Goal: Information Seeking & Learning: Find specific fact

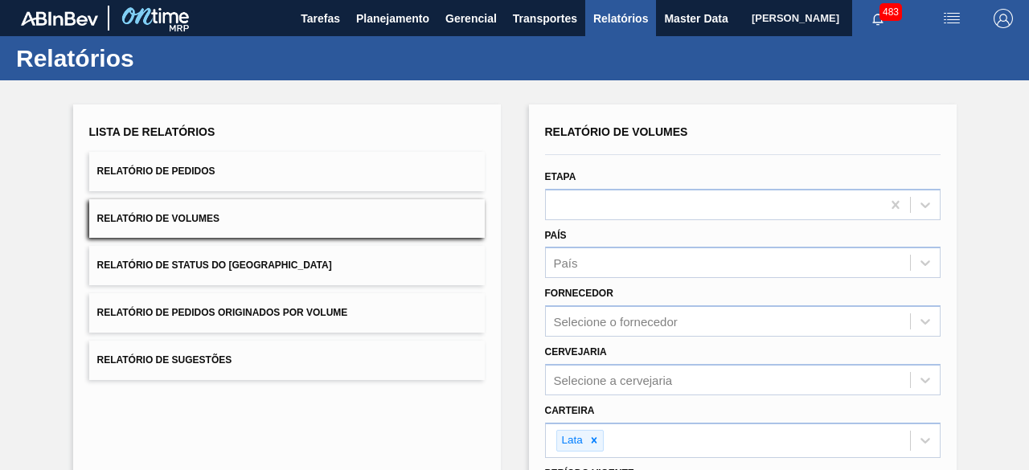
click at [379, 165] on button "Relatório de Pedidos" at bounding box center [287, 171] width 396 height 39
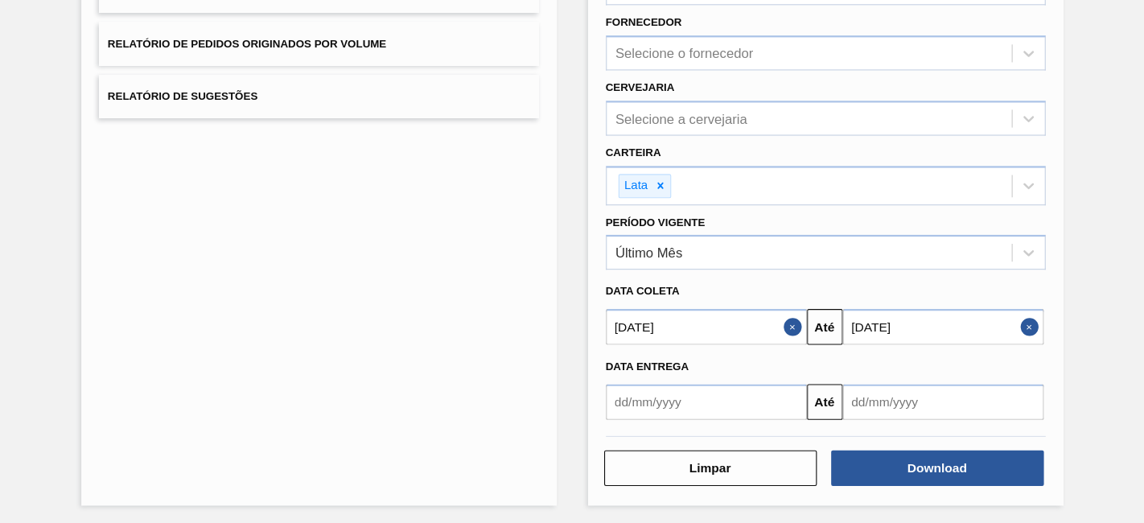
scroll to position [276, 0]
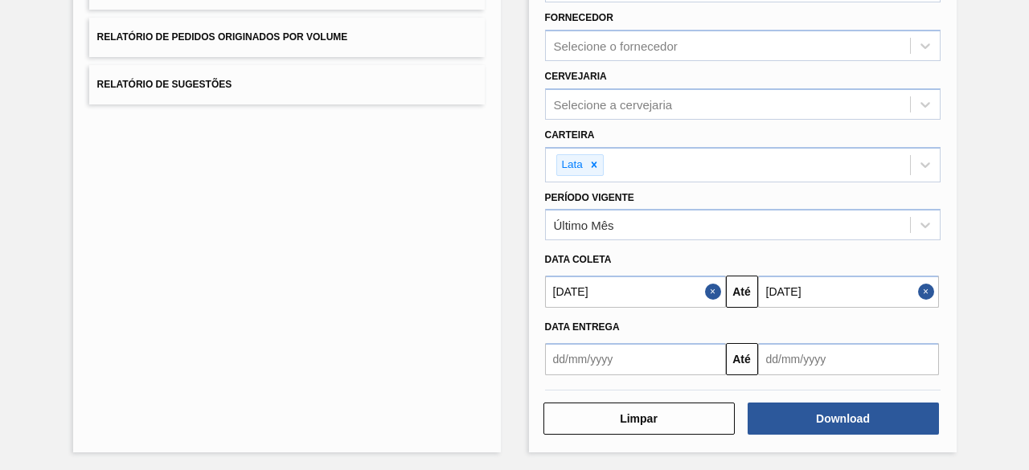
click at [928, 292] on button "Close" at bounding box center [928, 292] width 21 height 32
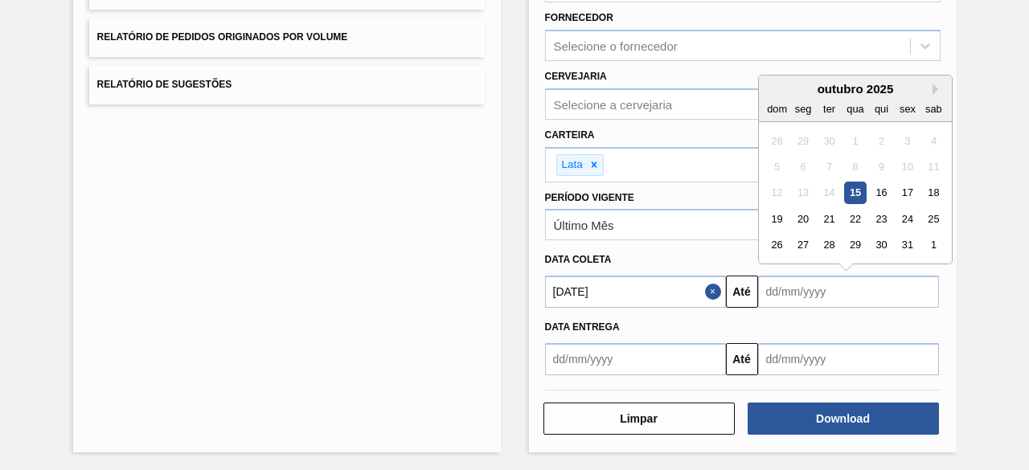
click at [863, 290] on input "text" at bounding box center [848, 292] width 181 height 32
click at [941, 189] on div "18" at bounding box center [933, 194] width 22 height 22
type input "18/10/2025"
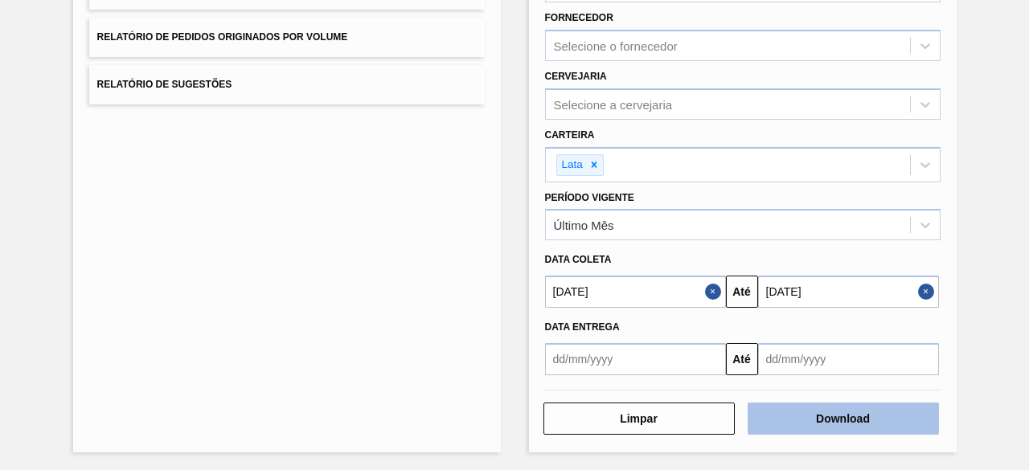
click at [848, 419] on button "Download" at bounding box center [843, 419] width 191 height 32
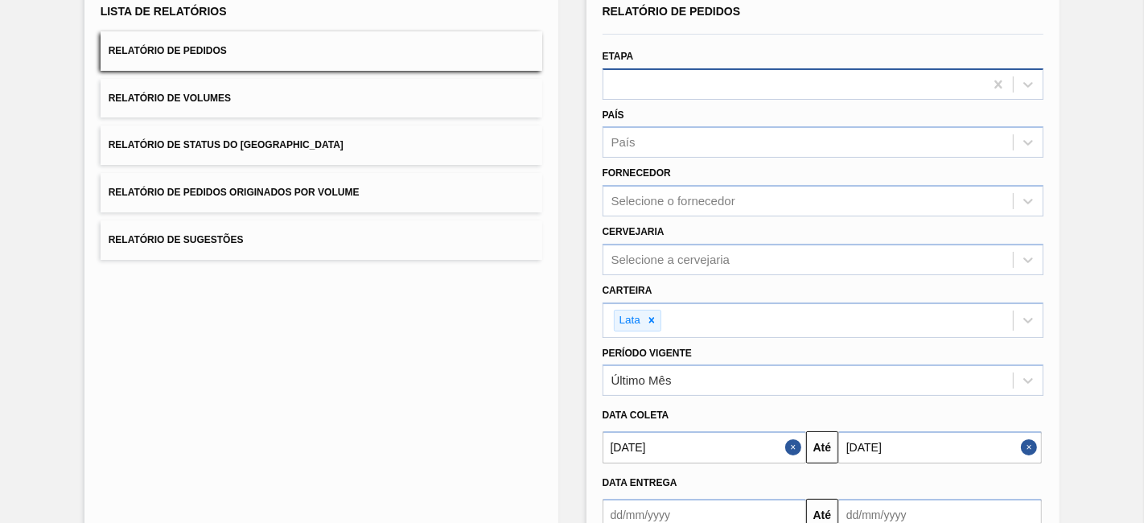
scroll to position [0, 0]
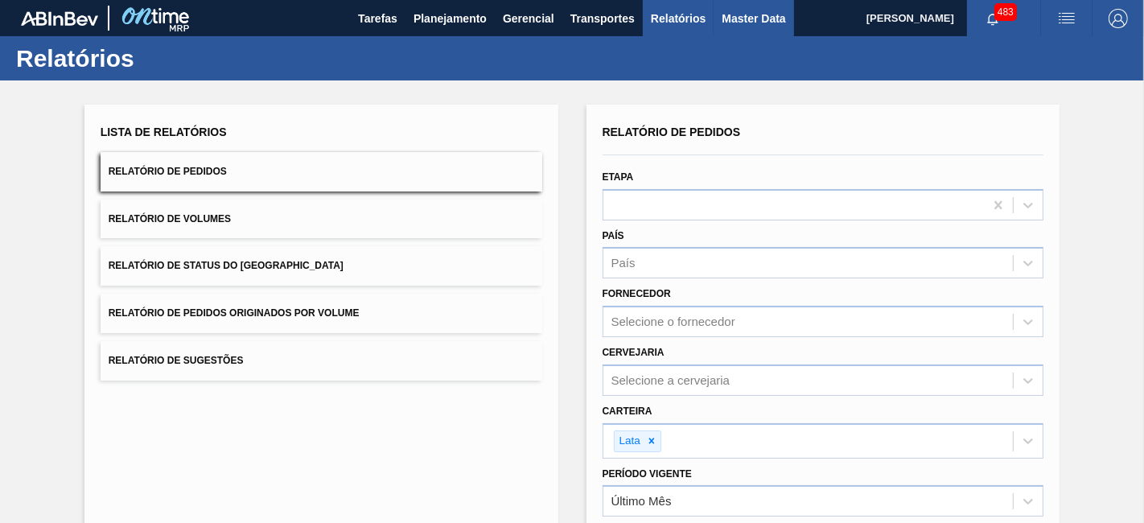
click at [735, 9] on span "Master Data" at bounding box center [753, 18] width 64 height 19
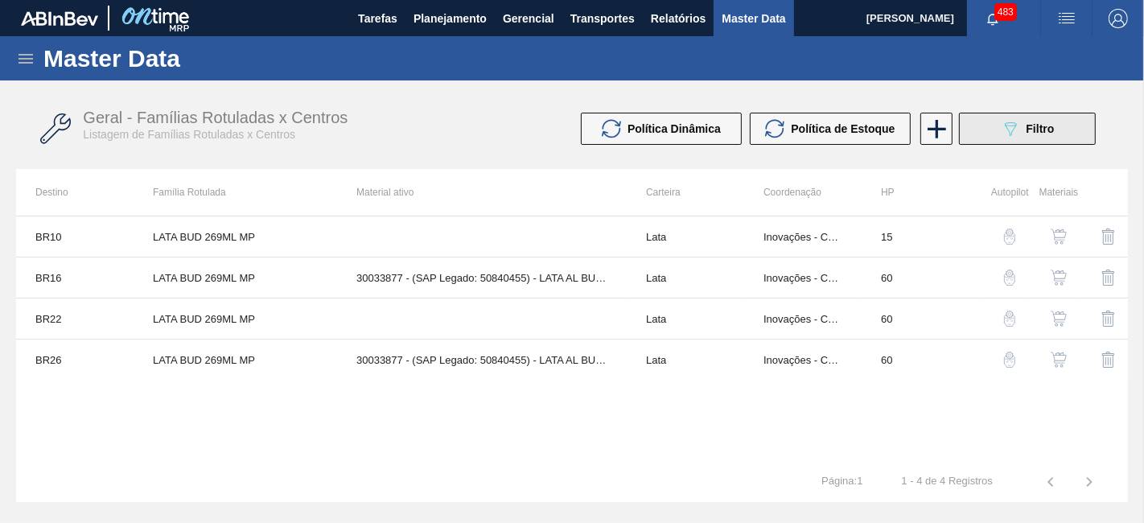
click at [1001, 135] on icon "089F7B8B-B2A5-4AFE-B5C0-19BA573D28AC" at bounding box center [1010, 128] width 19 height 19
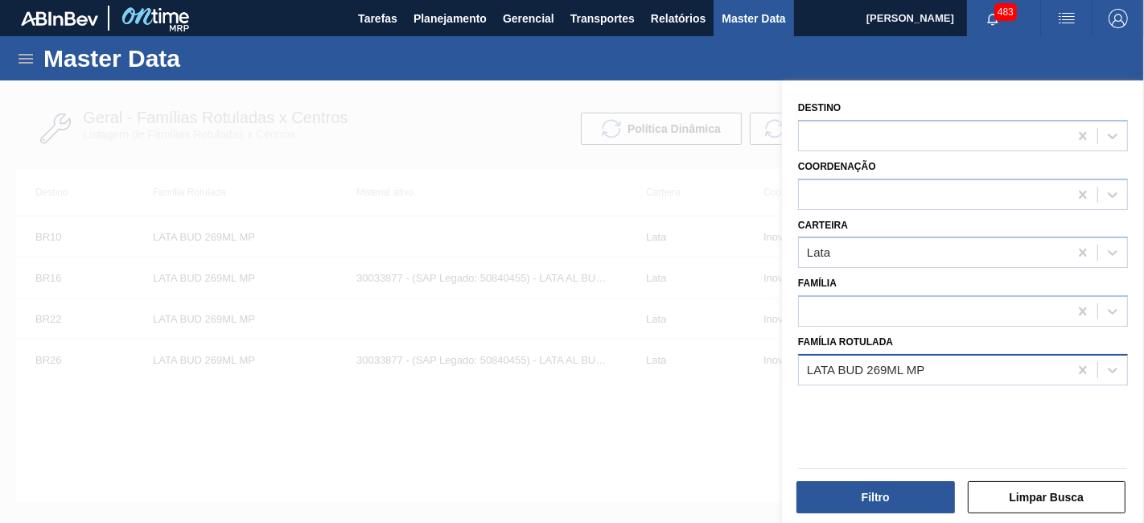
click at [935, 360] on div "LATA BUD 269ML MP" at bounding box center [933, 369] width 269 height 23
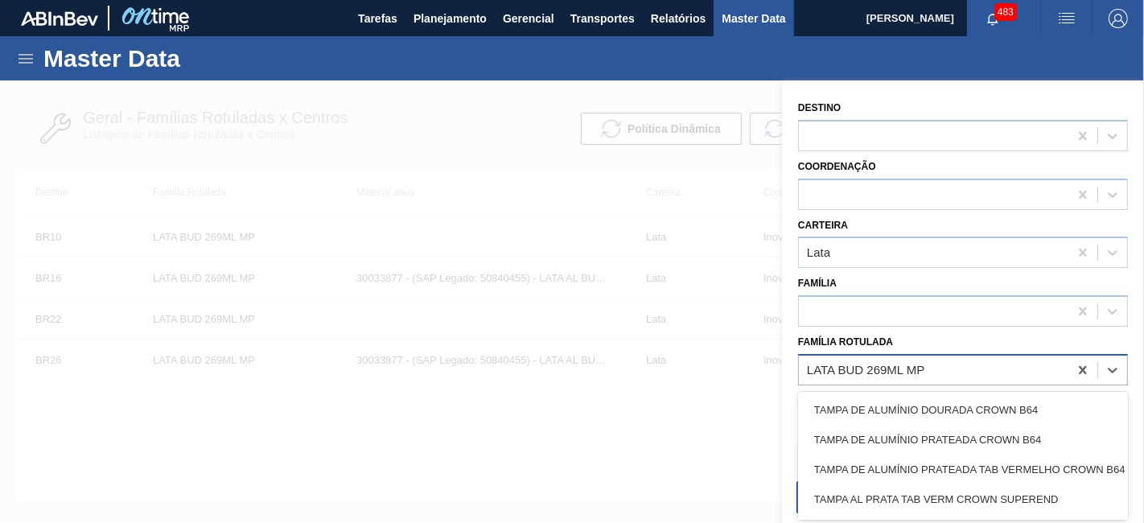
paste Rotulada "LATA SK 269ML MP"
type Rotulada "LATA SK 269ML MP"
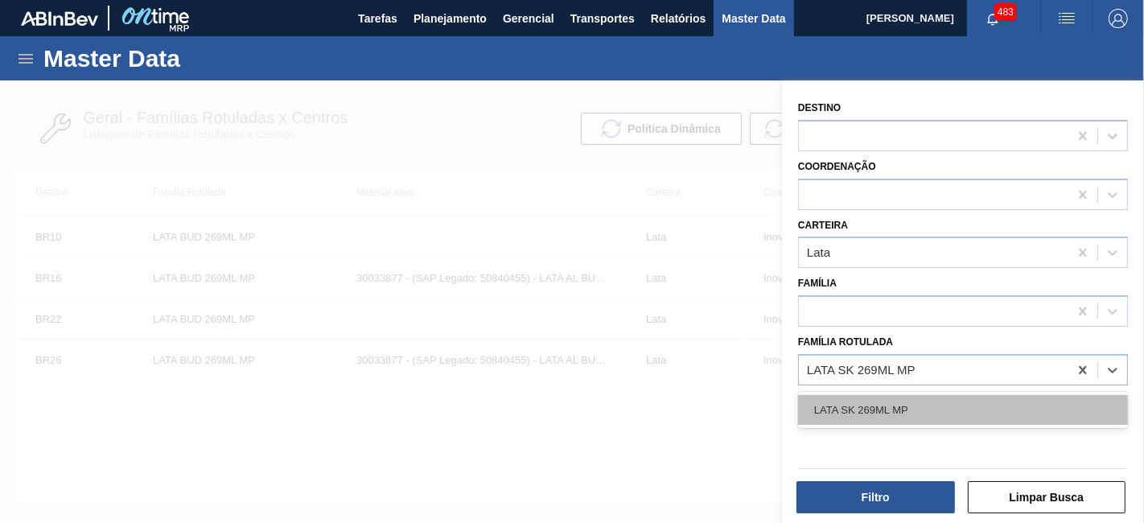
click at [901, 414] on div "LATA SK 269ML MP" at bounding box center [963, 410] width 330 height 30
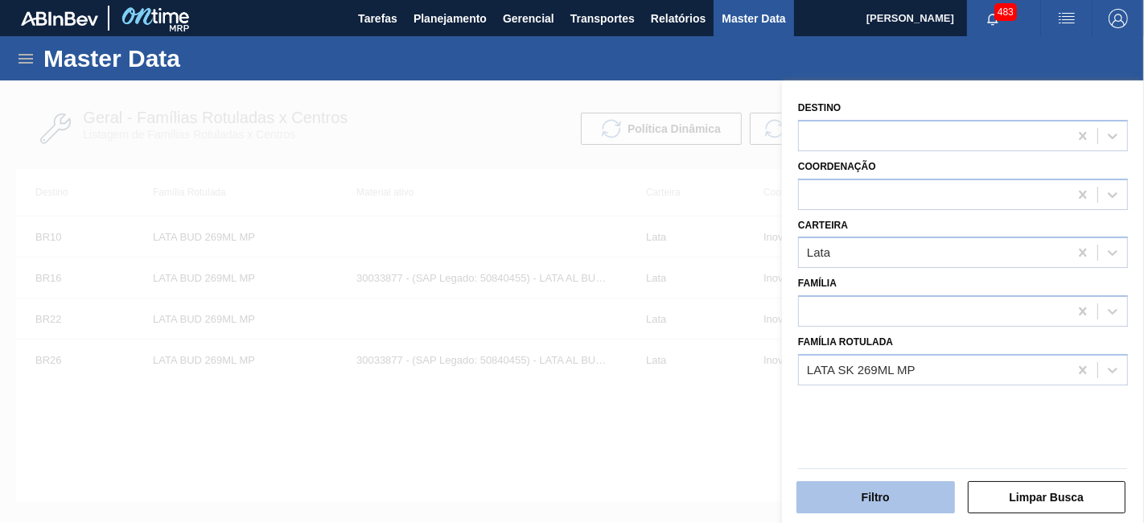
click at [898, 470] on button "Filtro" at bounding box center [875, 497] width 158 height 32
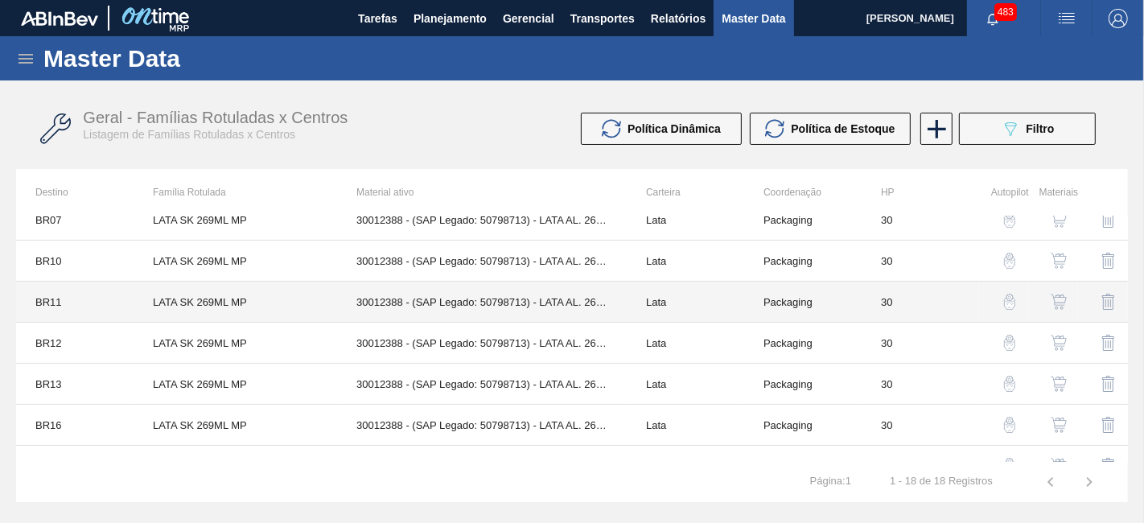
scroll to position [179, 0]
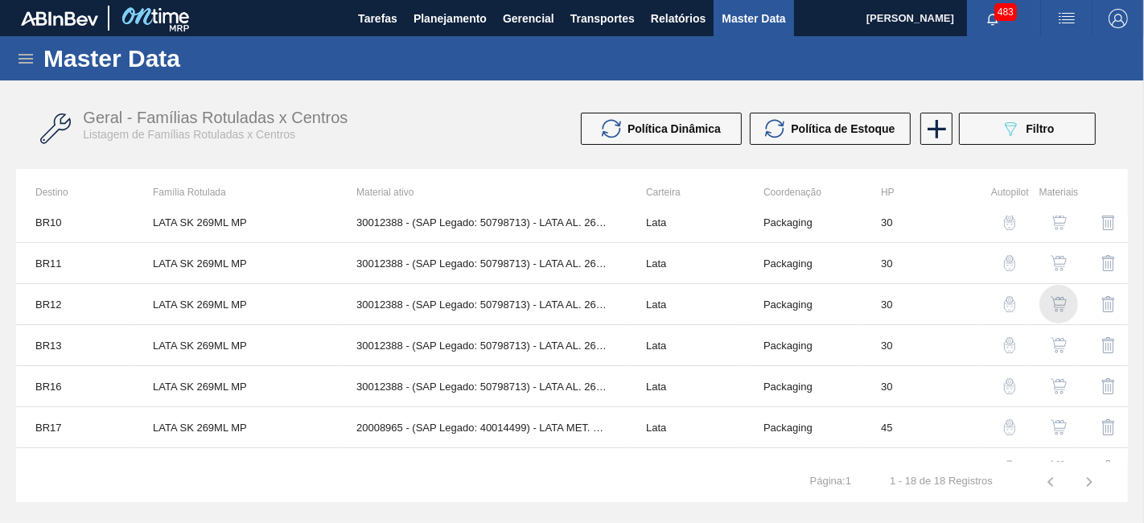
click at [1029, 306] on img "button" at bounding box center [1058, 304] width 16 height 16
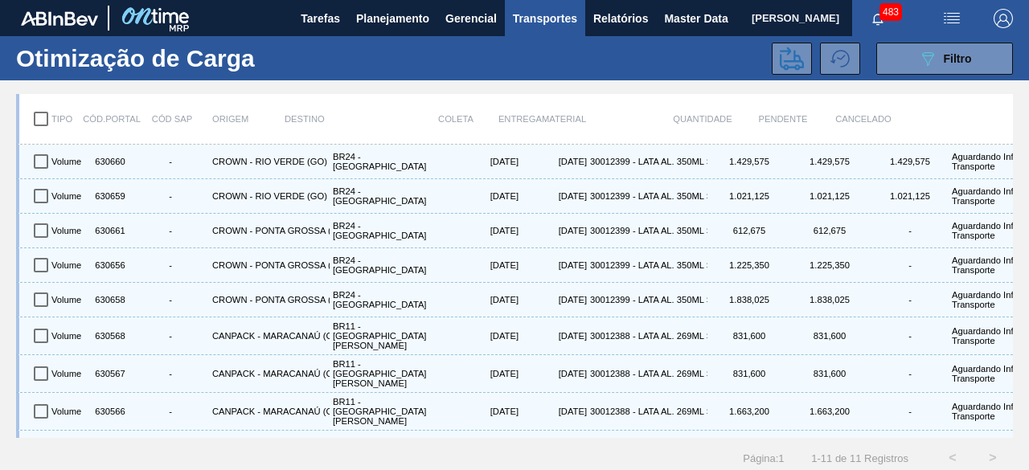
scroll to position [95, 0]
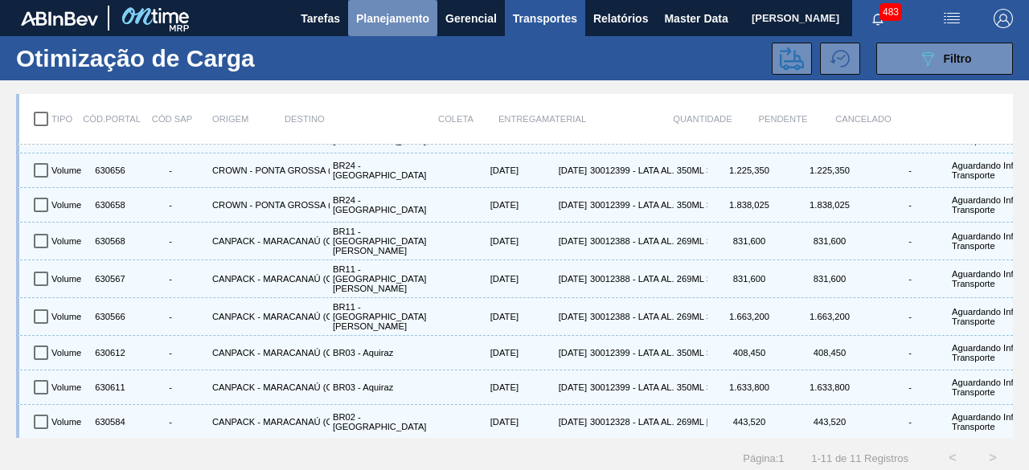
click at [397, 17] on span "Planejamento" at bounding box center [392, 18] width 73 height 19
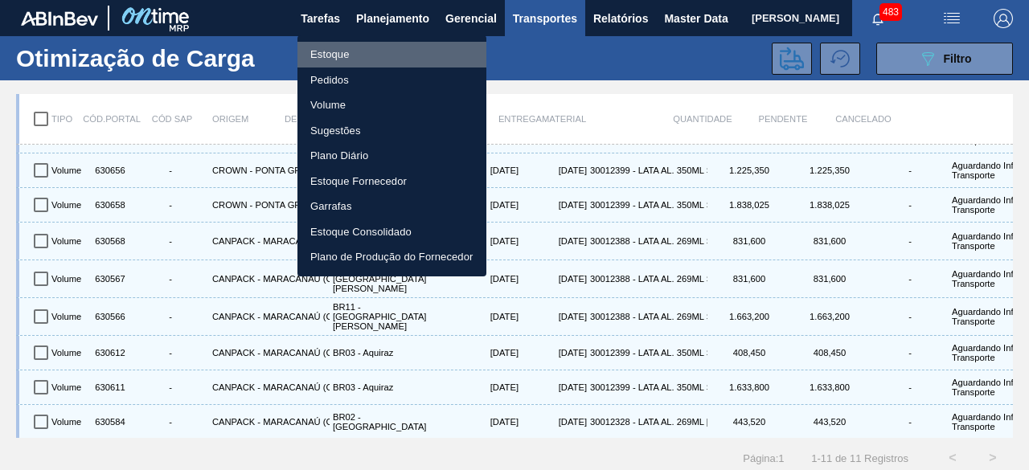
click at [335, 55] on li "Estoque" at bounding box center [392, 55] width 189 height 26
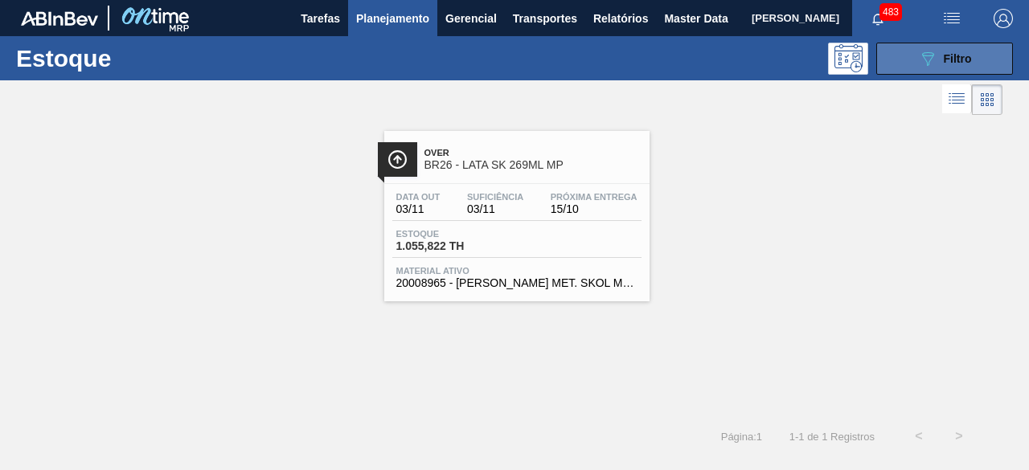
click at [921, 55] on icon "089F7B8B-B2A5-4AFE-B5C0-19BA573D28AC" at bounding box center [927, 58] width 19 height 19
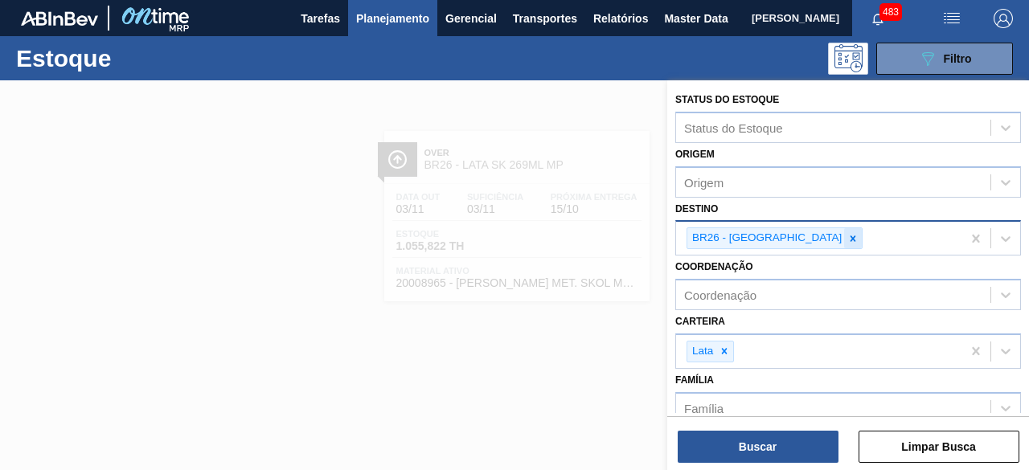
click at [848, 240] on icon at bounding box center [853, 238] width 11 height 11
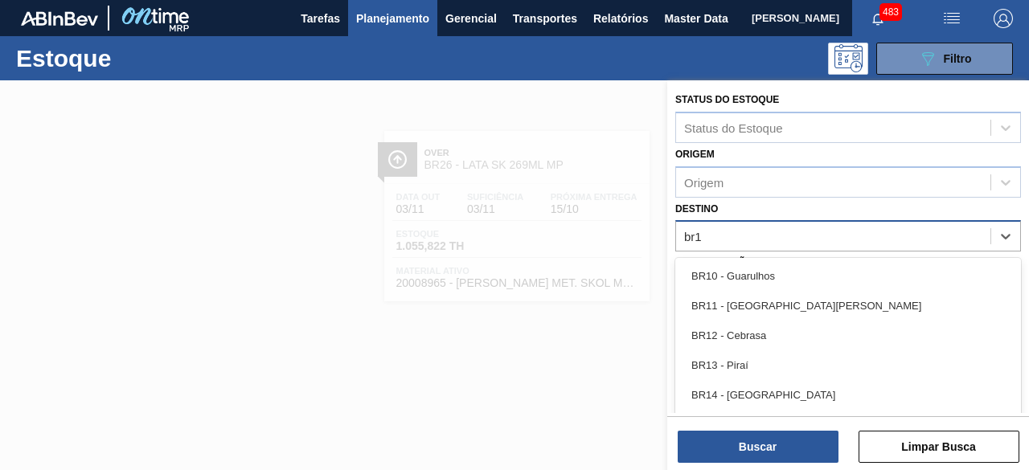
type input "br12"
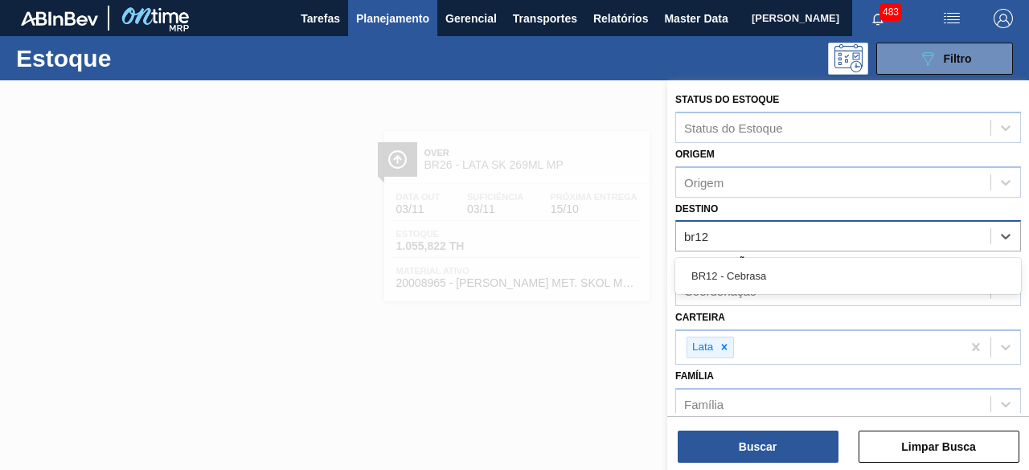
click at [773, 272] on div "BR12 - Cebrasa" at bounding box center [849, 276] width 346 height 30
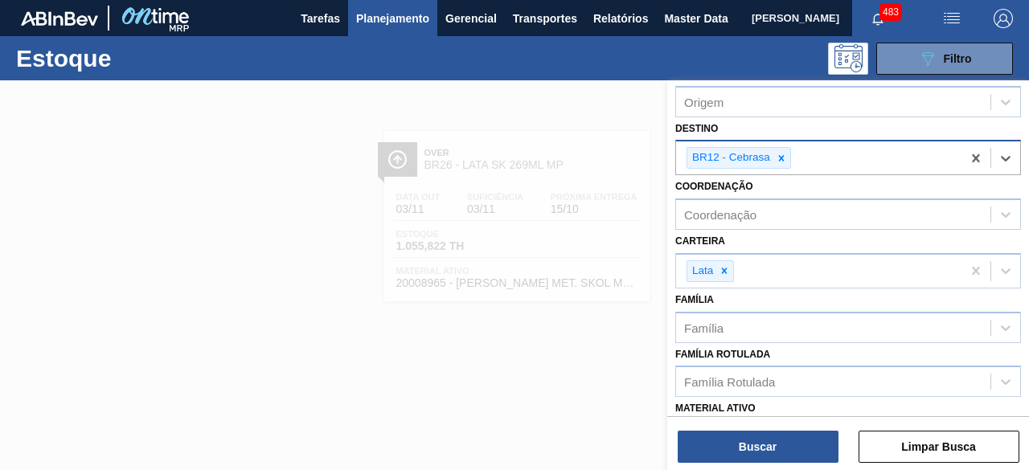
scroll to position [241, 0]
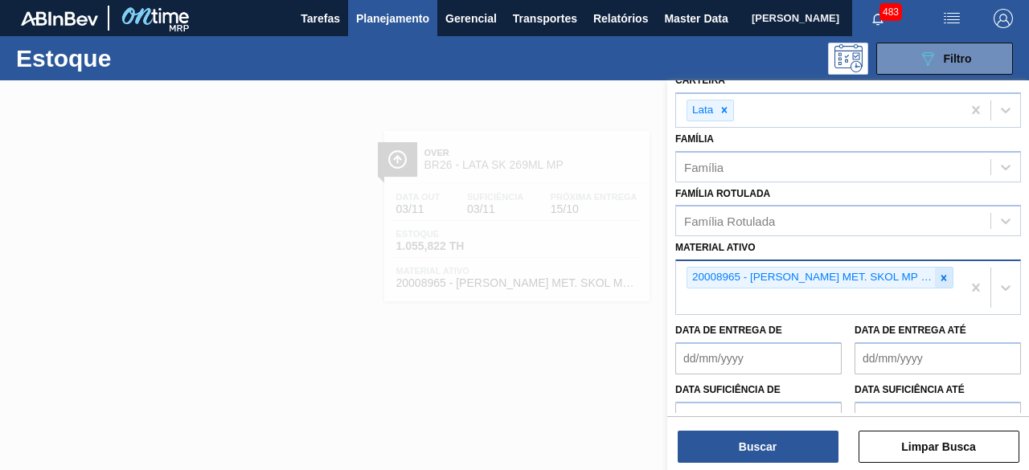
click at [939, 277] on icon at bounding box center [944, 278] width 11 height 11
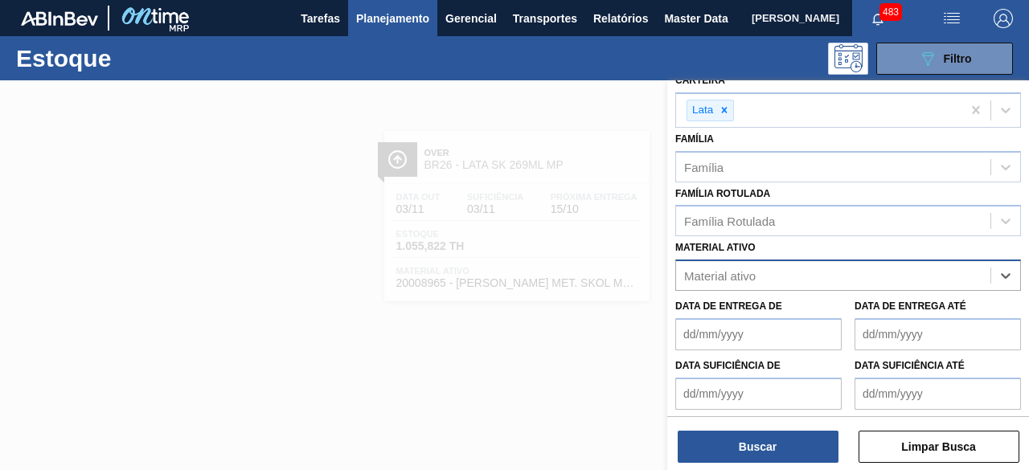
paste ativo "20008965"
type ativo "20008965"
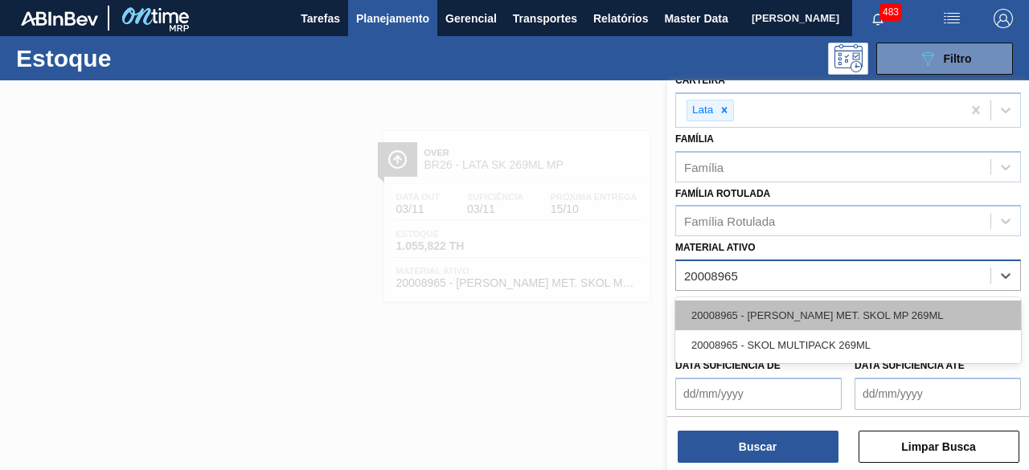
click at [824, 318] on div "20008965 - [PERSON_NAME] MET. SKOL MP 269ML" at bounding box center [849, 316] width 346 height 30
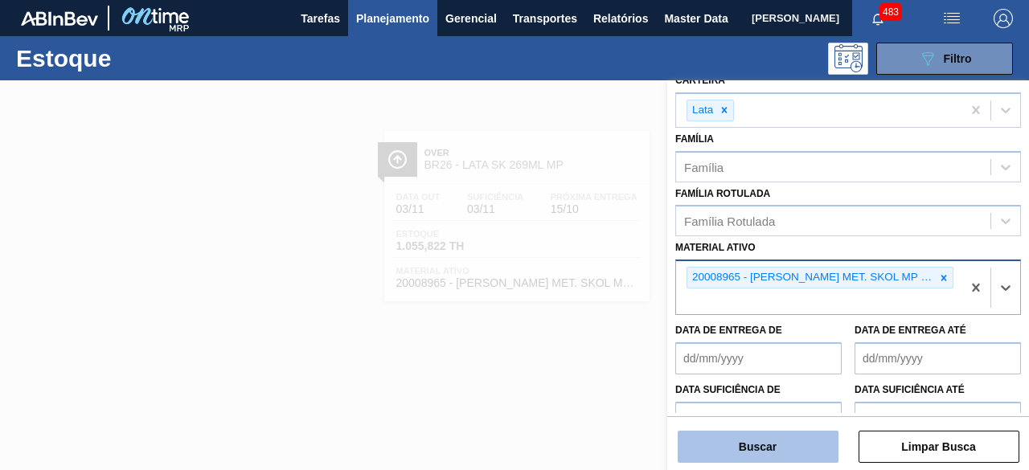
click at [803, 448] on button "Buscar" at bounding box center [758, 447] width 161 height 32
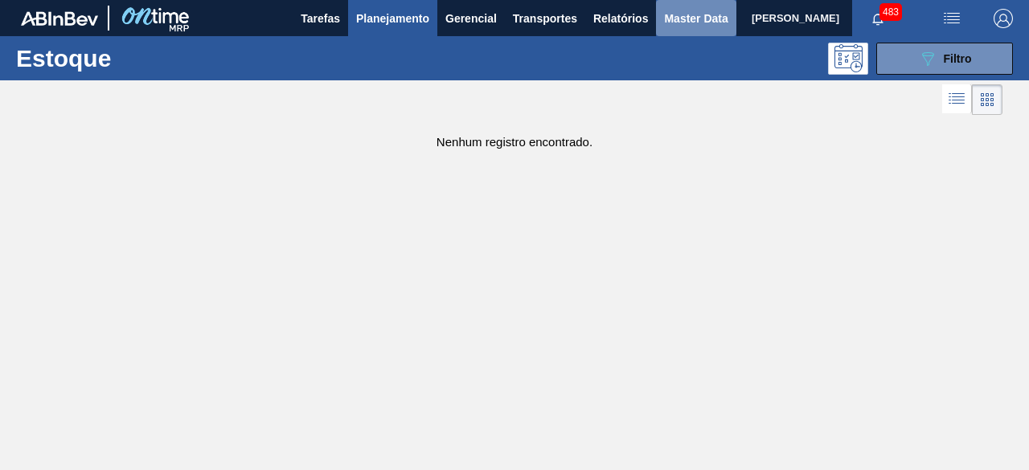
click at [675, 20] on span "Master Data" at bounding box center [696, 18] width 64 height 19
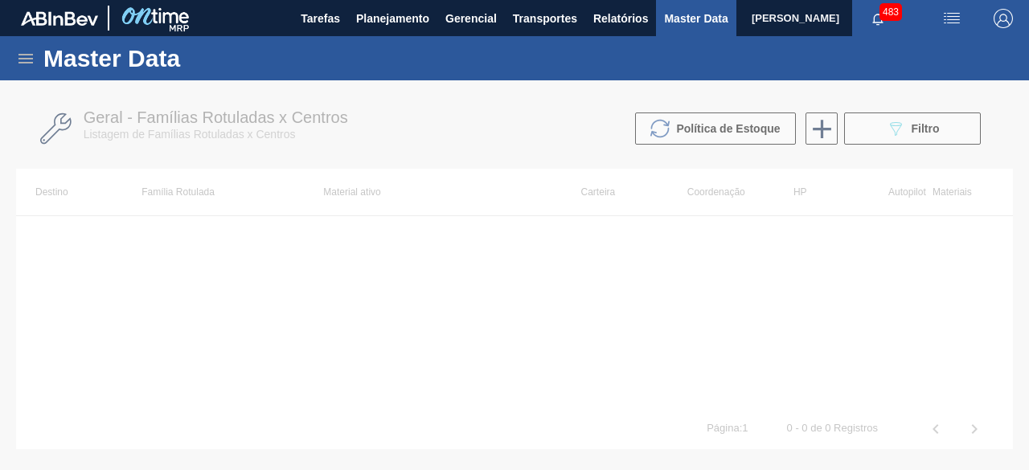
click at [31, 59] on icon at bounding box center [25, 58] width 19 height 19
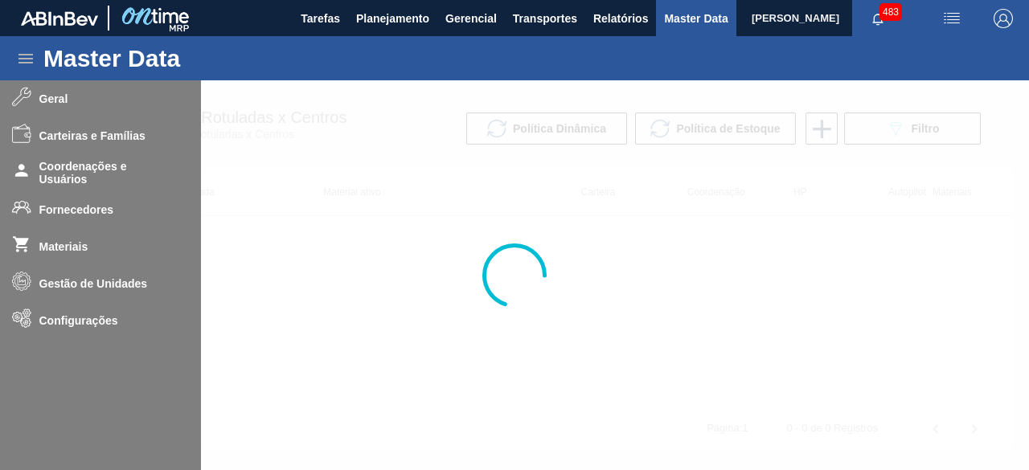
click at [72, 249] on div at bounding box center [514, 275] width 1029 height 390
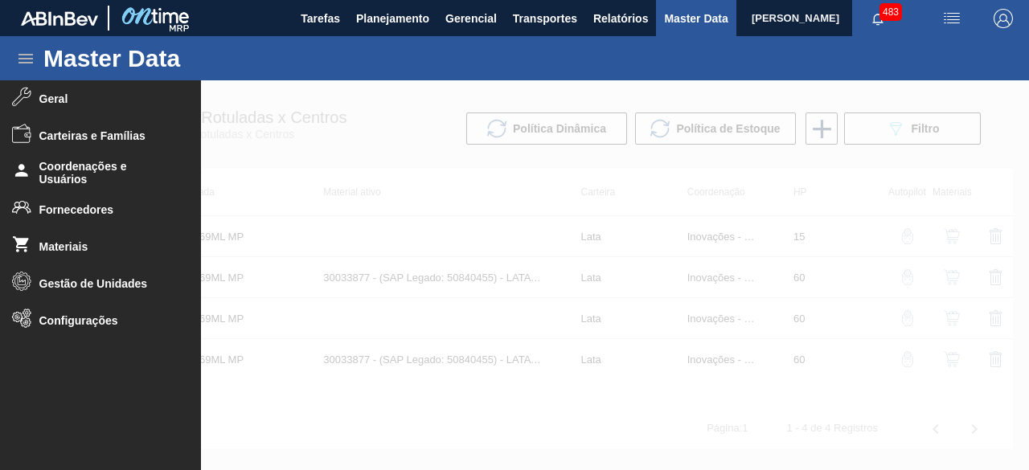
click at [72, 249] on span "Materiais" at bounding box center [105, 246] width 133 height 13
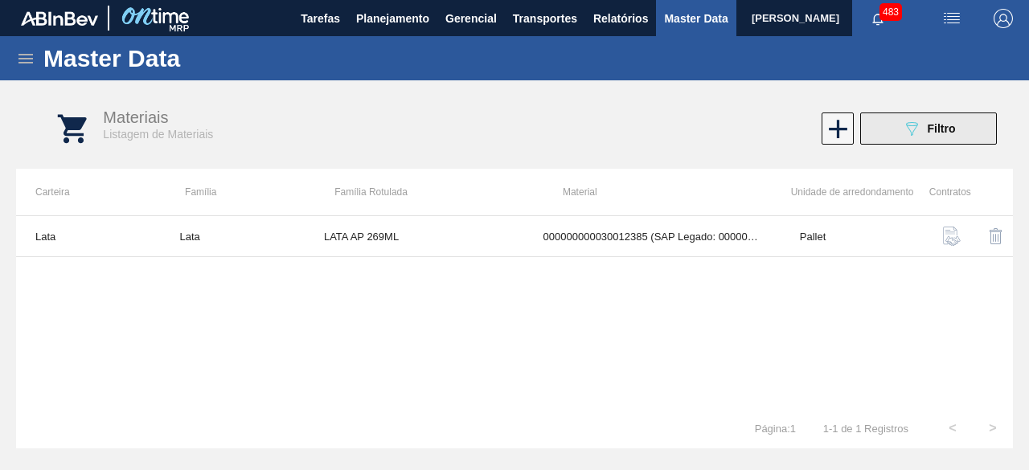
click at [870, 139] on button "089F7B8B-B2A5-4AFE-B5C0-19BA573D28AC Filtro" at bounding box center [929, 129] width 137 height 32
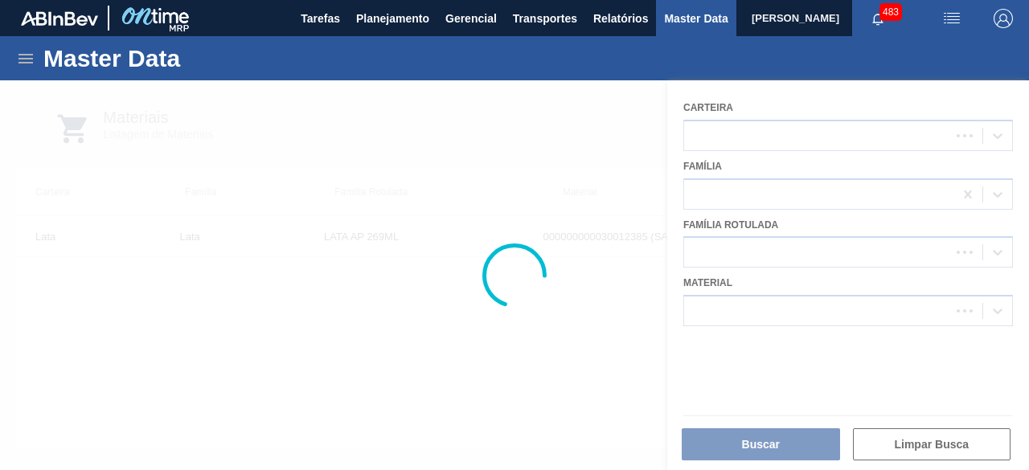
click at [832, 308] on div at bounding box center [514, 275] width 1029 height 390
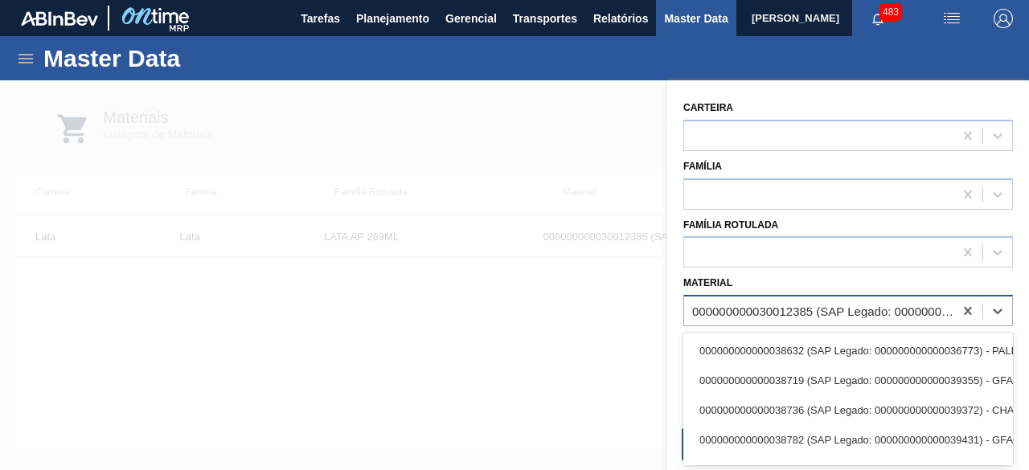
click at [773, 316] on div "000000000030012385 (SAP Legado: 000000000050798612) - LATA AL. 269ML AP 429" at bounding box center [823, 312] width 263 height 14
paste input "20008965"
type input "20008965"
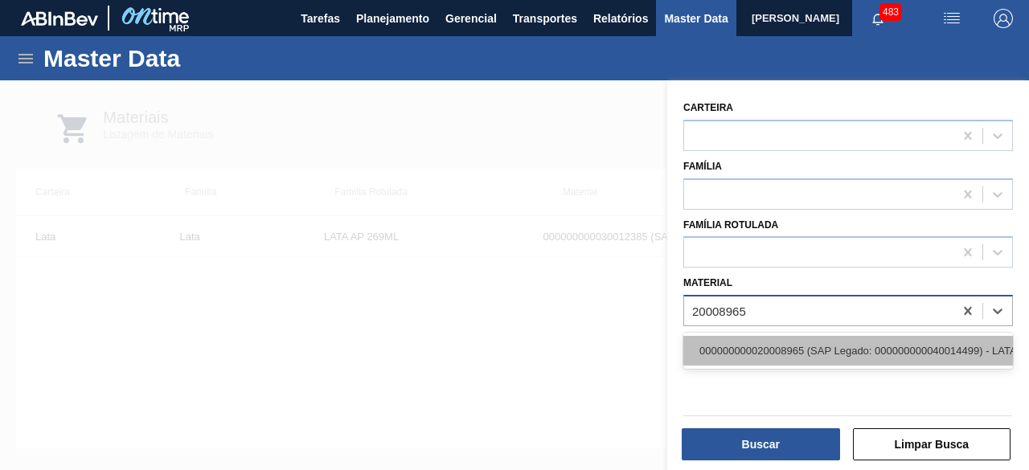
click at [774, 344] on div "000000000020008965 (SAP Legado: 000000000040014499) - LATA MET. SKOL MP 269ML" at bounding box center [849, 351] width 330 height 30
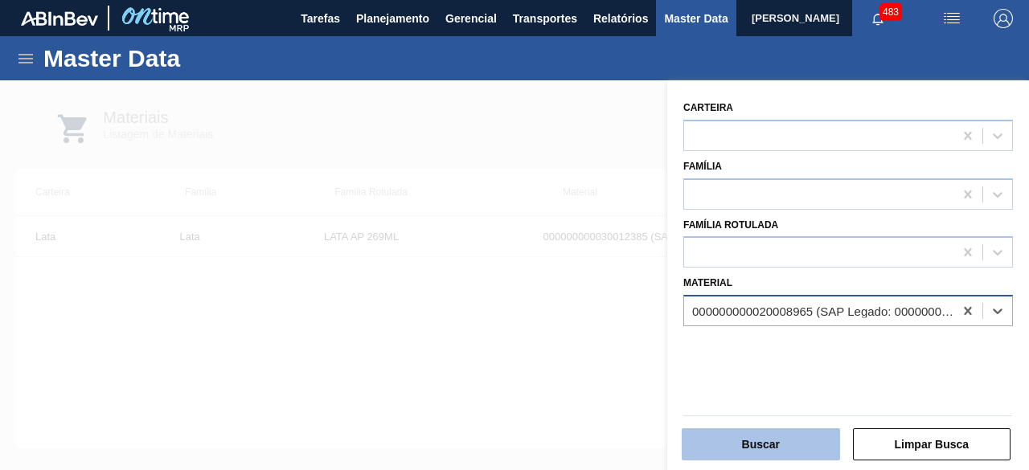
click at [791, 444] on button "Buscar" at bounding box center [761, 445] width 158 height 32
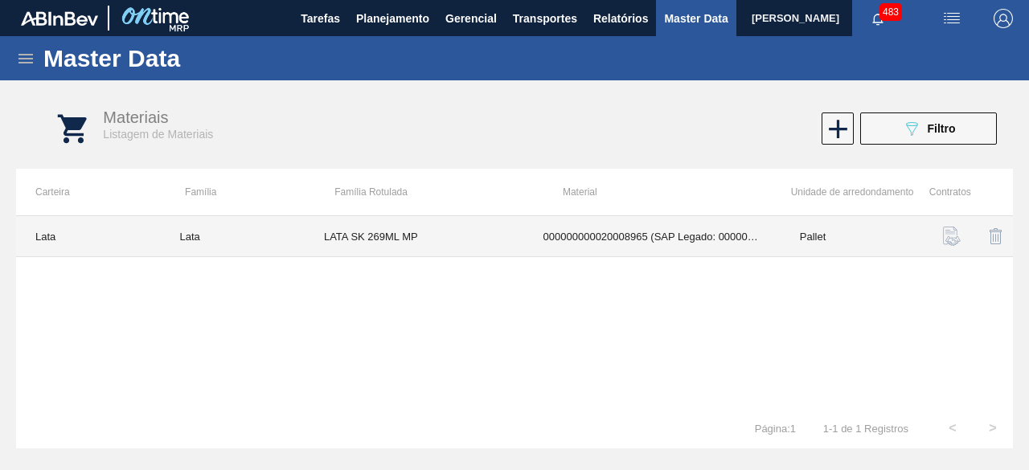
click at [532, 248] on td "000000000020008965 (SAP Legado: 000000000040014499) - LATA MET. SKOL MP 269ML" at bounding box center [652, 236] width 257 height 41
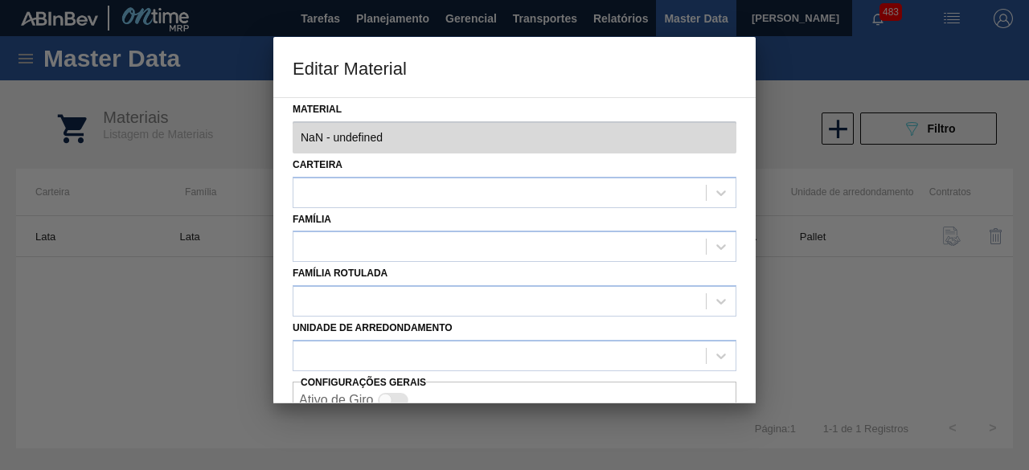
type input "20008965 - 000000000020008965 (SAP Legado: 000000000040014499) - LATA MET. SKOL…"
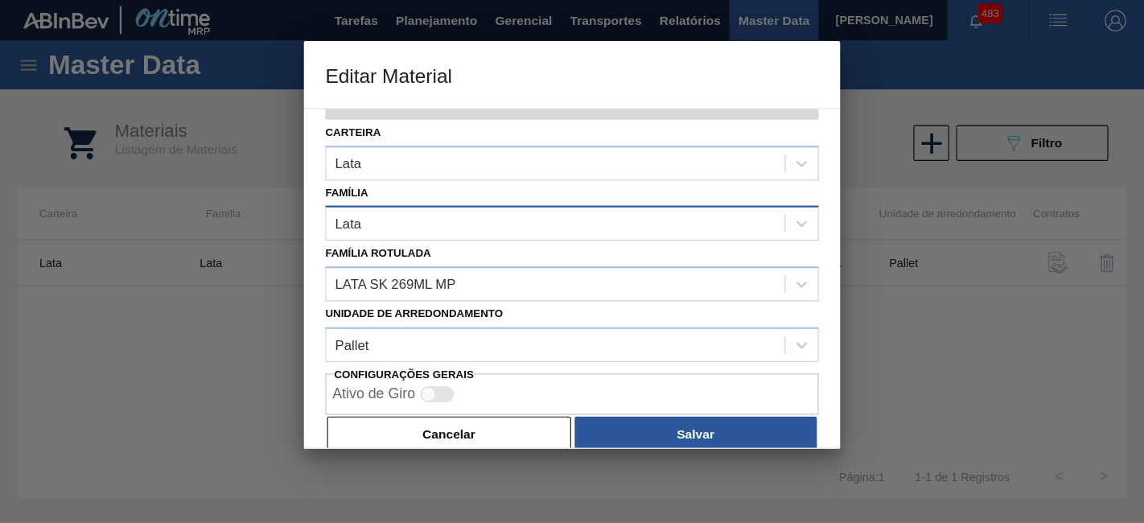
scroll to position [68, 0]
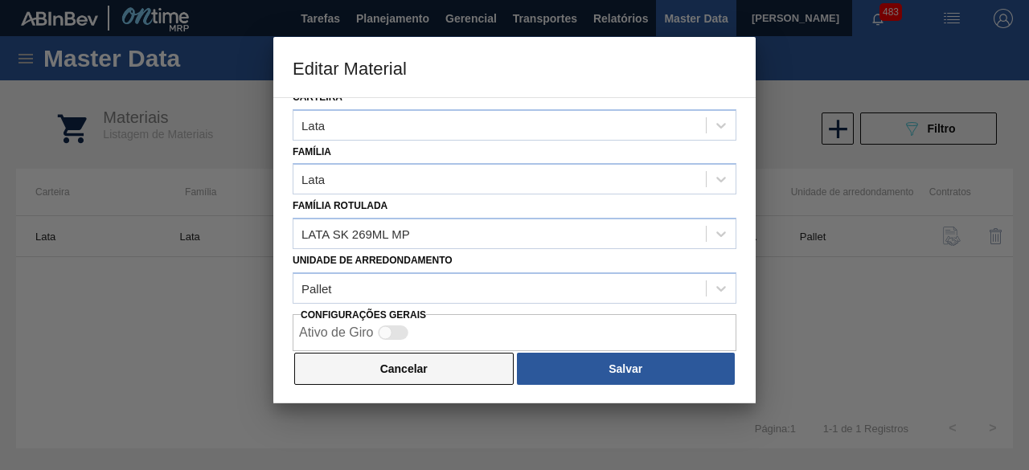
click at [481, 369] on button "Cancelar" at bounding box center [404, 369] width 220 height 32
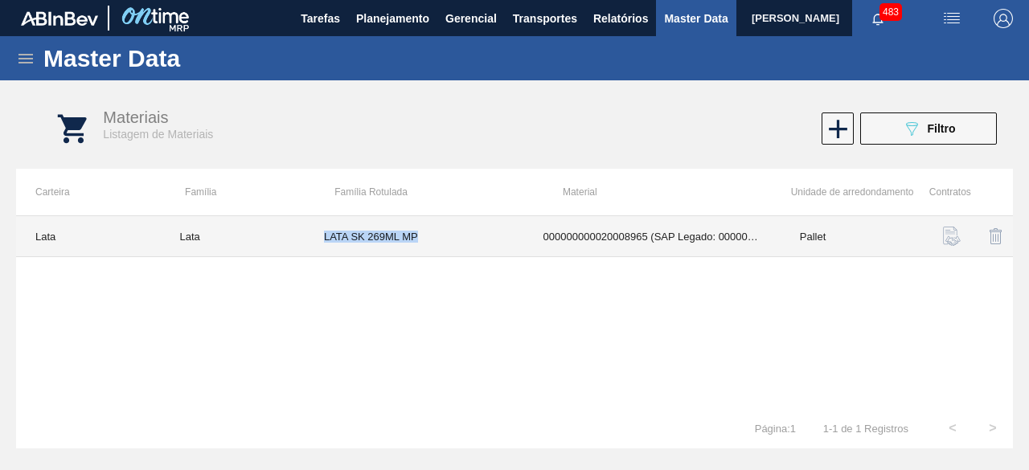
drag, startPoint x: 322, startPoint y: 236, endPoint x: 426, endPoint y: 248, distance: 105.2
click at [426, 248] on td "LATA SK 269ML MP" at bounding box center [415, 236] width 220 height 41
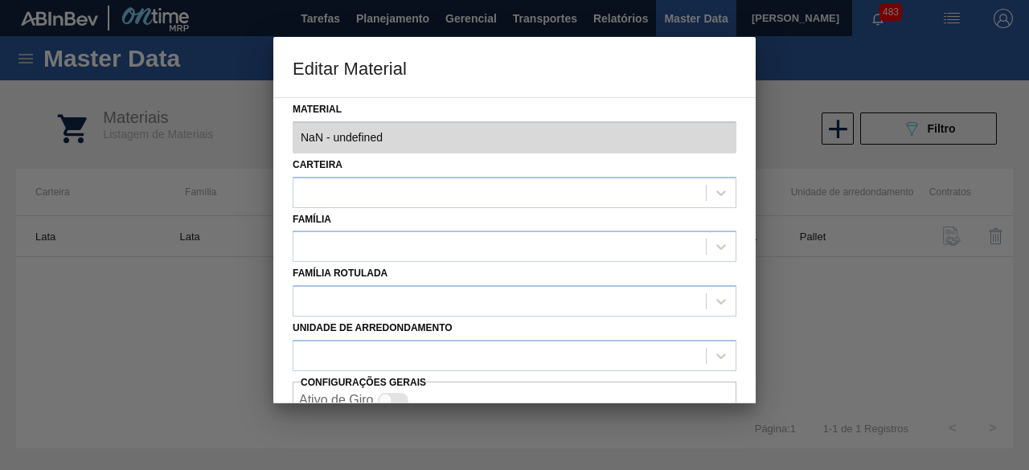
type input "20008965 - 000000000020008965 (SAP Legado: 000000000040014499) - LATA MET. SKOL…"
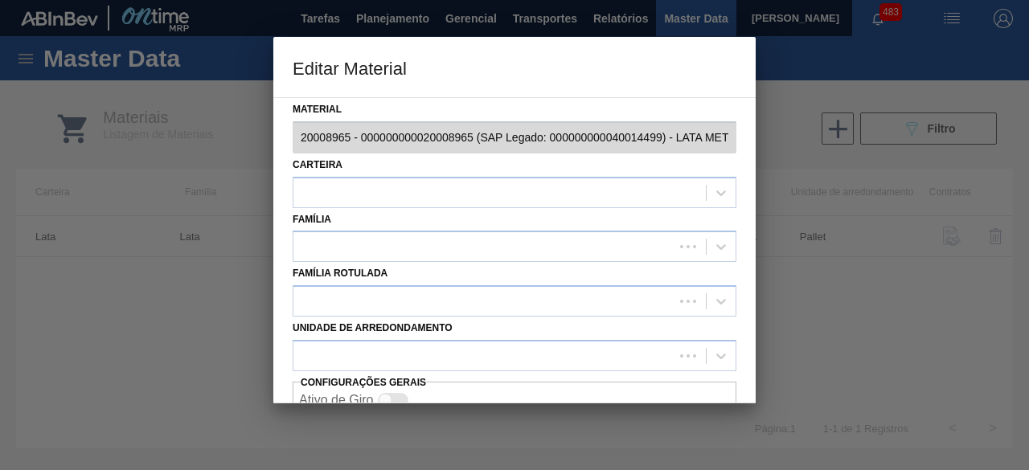
copy td "LATA SK 269ML MP"
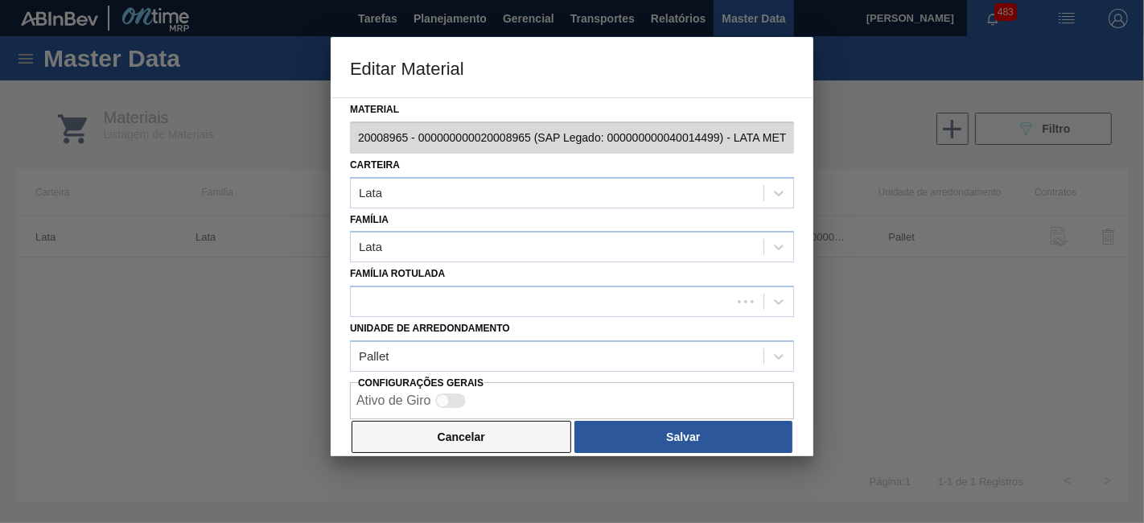
scroll to position [14, 0]
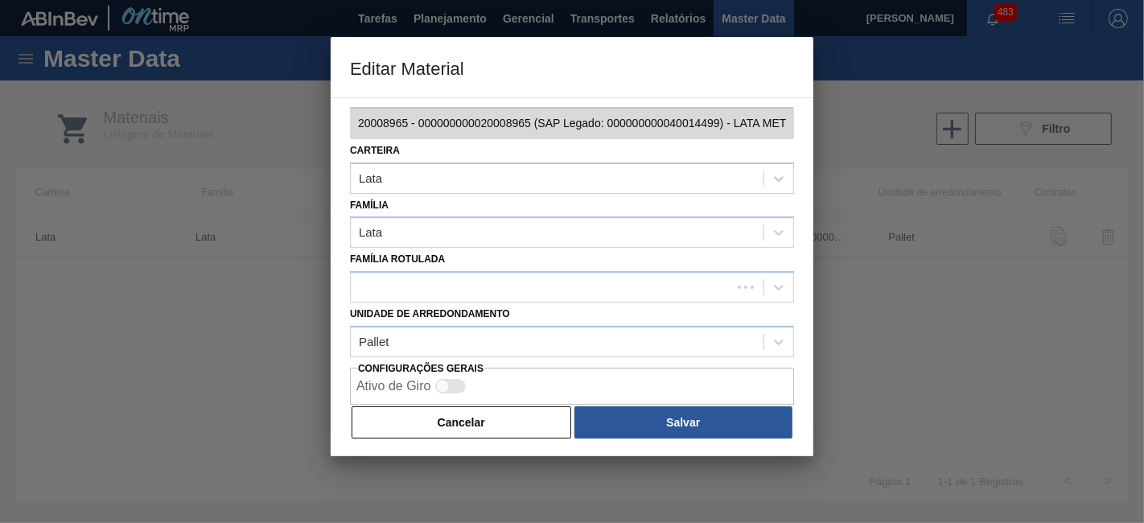
click at [538, 416] on button "Cancelar" at bounding box center [461, 422] width 220 height 32
